Goal: Task Accomplishment & Management: Manage account settings

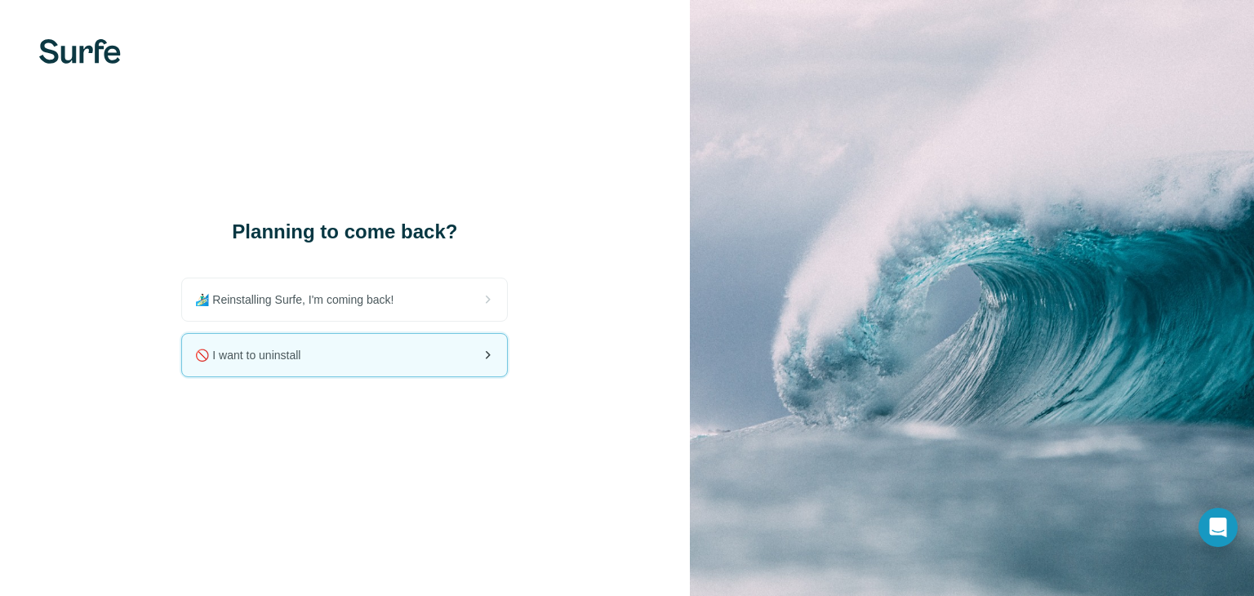
click at [454, 370] on div "🚫 I want to uninstall" at bounding box center [344, 355] width 325 height 42
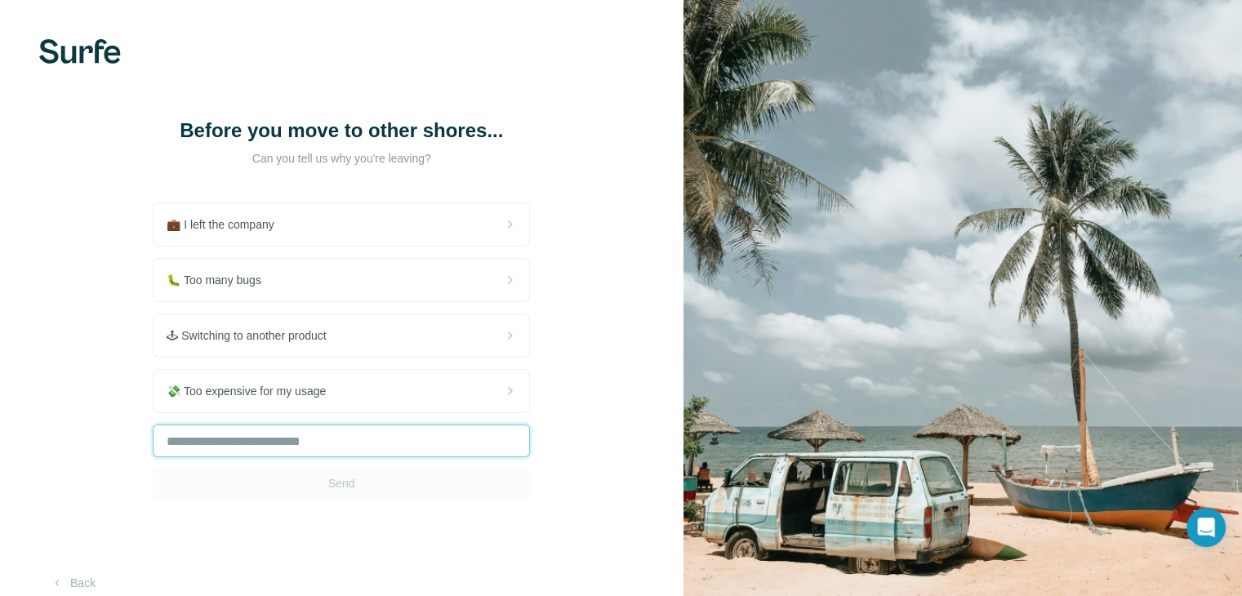
click at [443, 429] on input "text" at bounding box center [341, 441] width 377 height 33
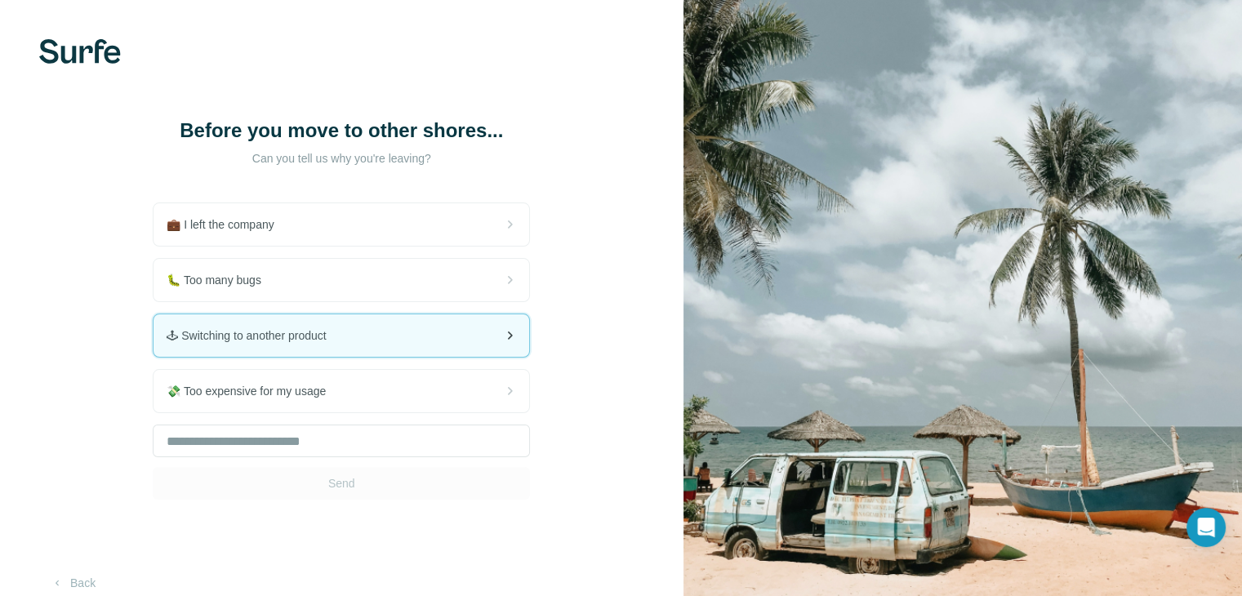
click at [314, 324] on div "🕹 Switching to another product" at bounding box center [341, 335] width 376 height 42
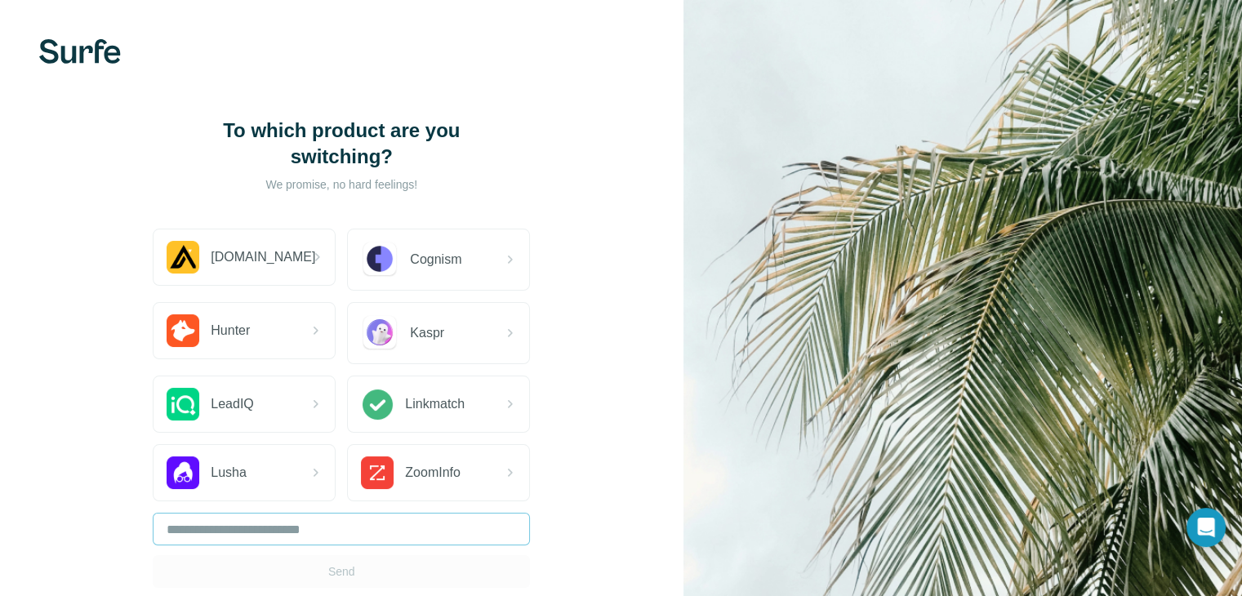
scroll to position [108, 0]
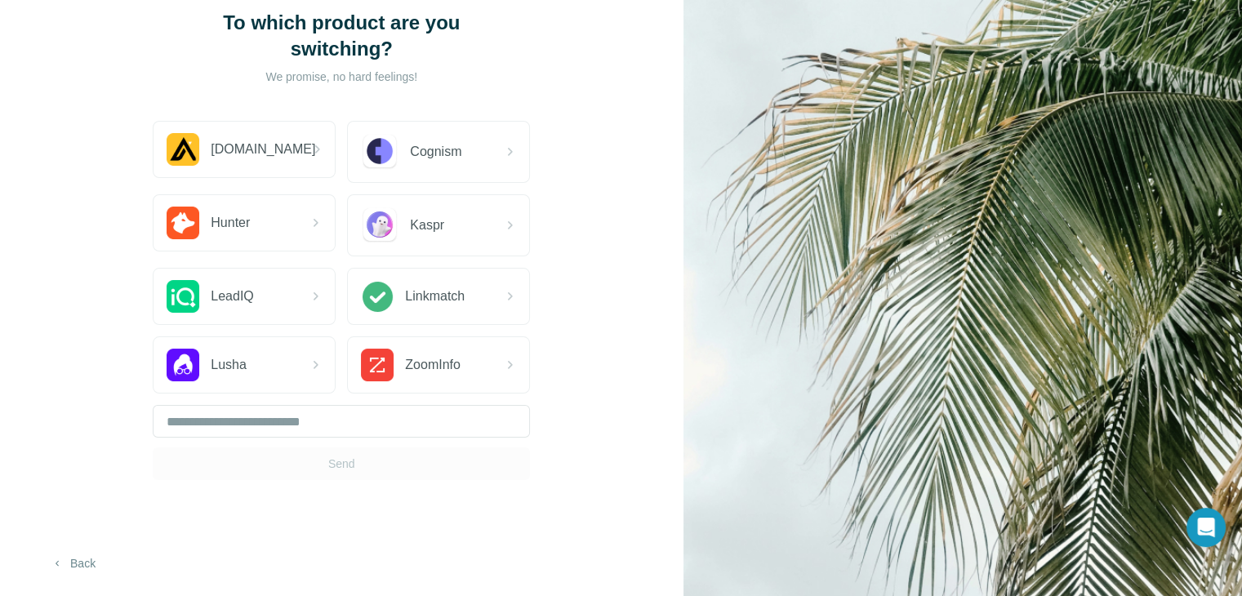
click at [75, 555] on button "Back" at bounding box center [73, 563] width 68 height 29
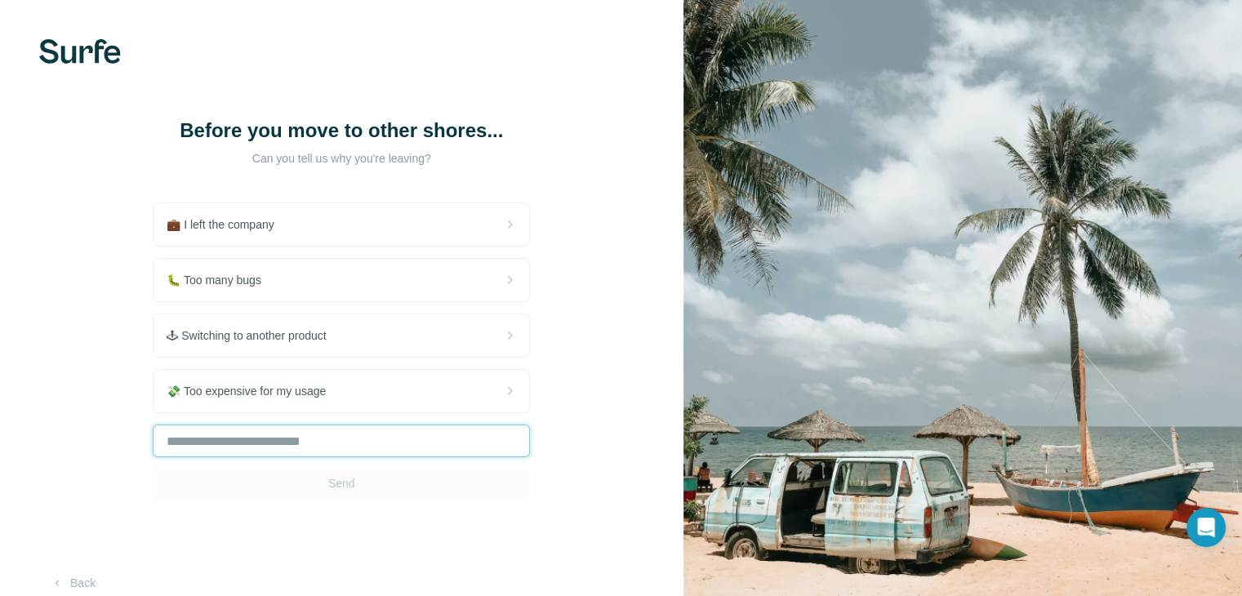
click at [274, 453] on input "text" at bounding box center [341, 441] width 377 height 33
type input "*"
click at [278, 487] on button "Send" at bounding box center [341, 483] width 377 height 33
